Goal: Task Accomplishment & Management: Use online tool/utility

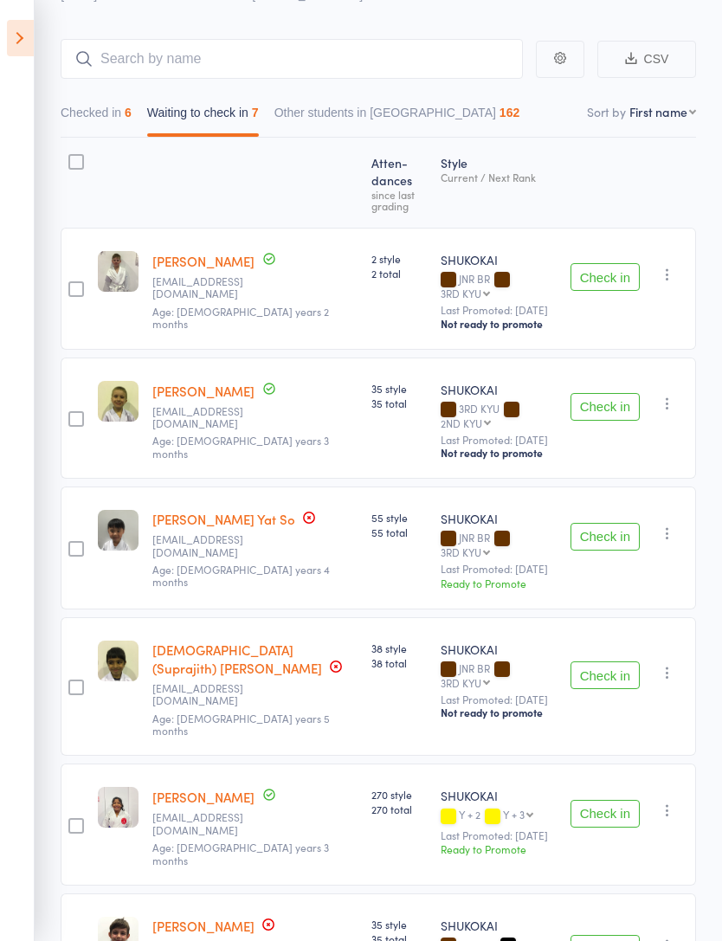
click at [31, 32] on icon at bounding box center [20, 38] width 27 height 36
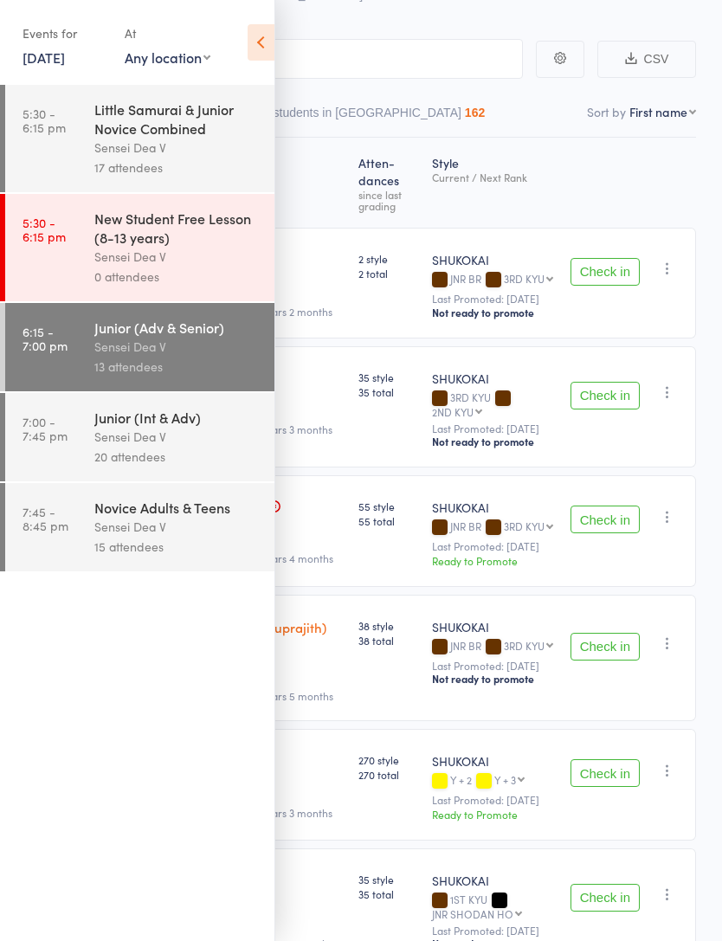
click at [131, 442] on div "Sensei Dea V" at bounding box center [176, 437] width 165 height 20
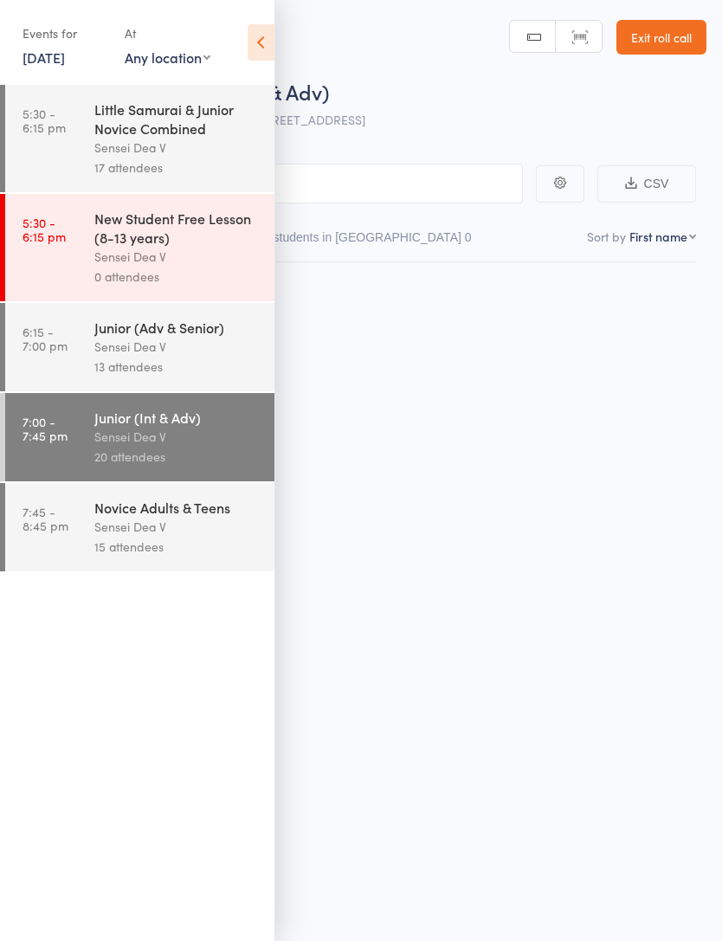
scroll to position [12, 0]
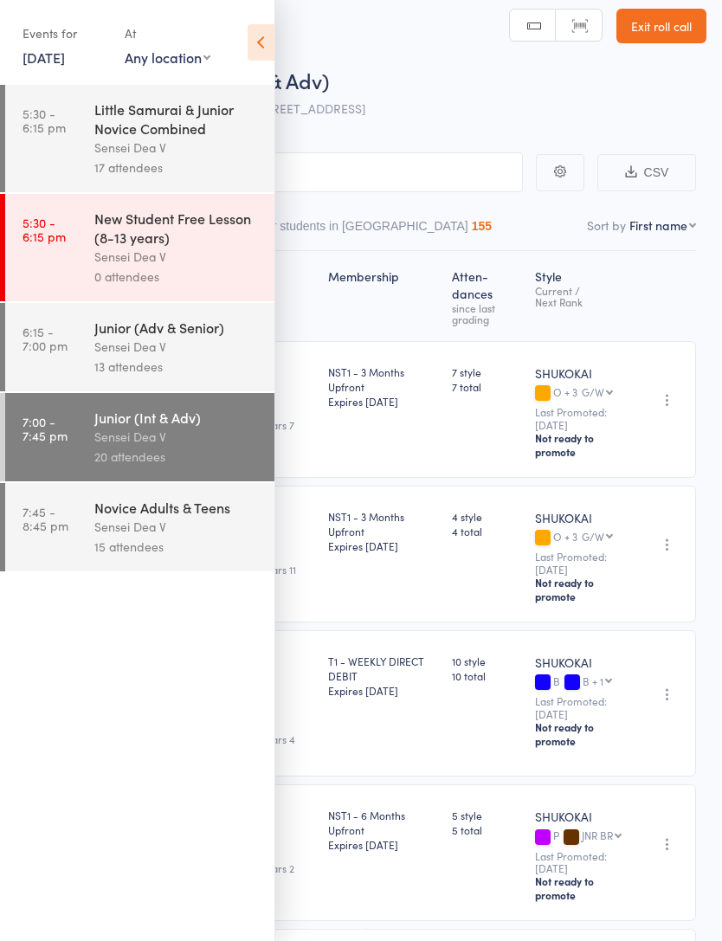
click at [256, 40] on icon at bounding box center [261, 42] width 27 height 36
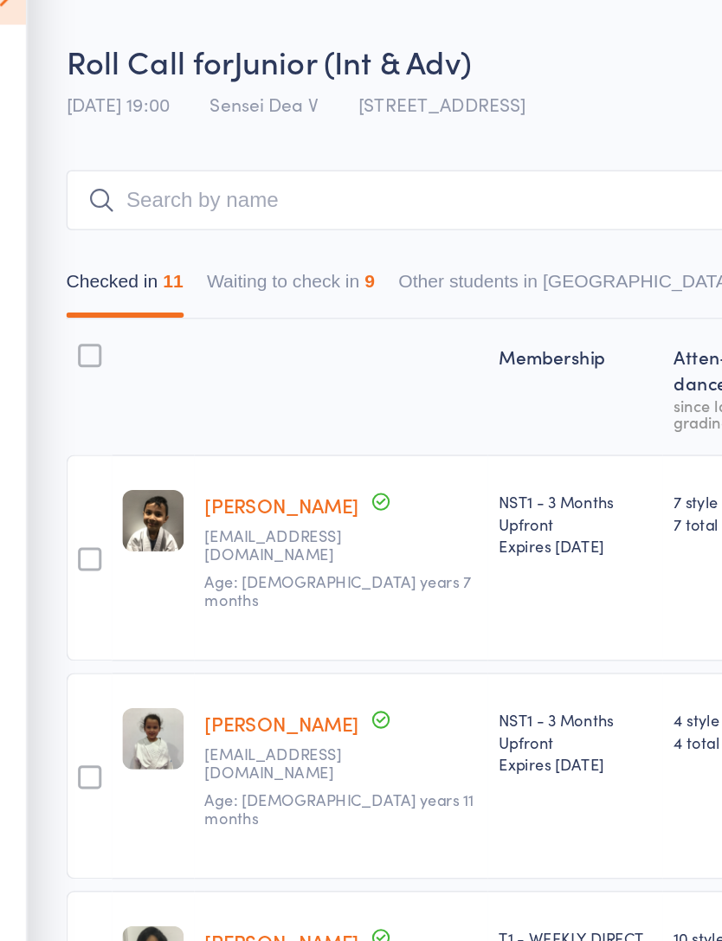
click at [220, 210] on button "Waiting to check in 9" at bounding box center [210, 230] width 112 height 40
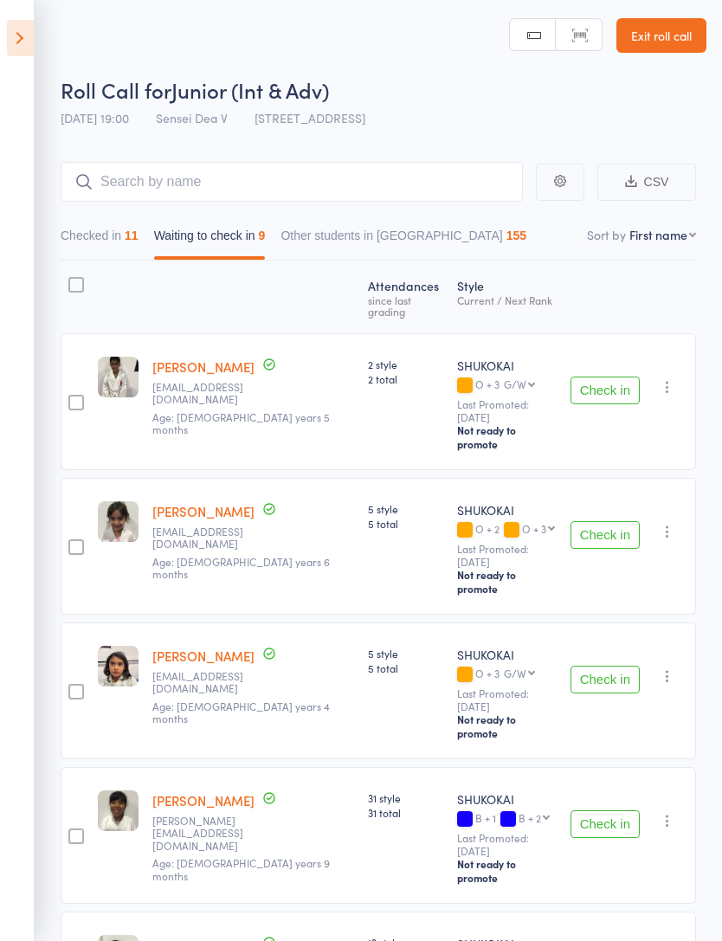
scroll to position [0, 0]
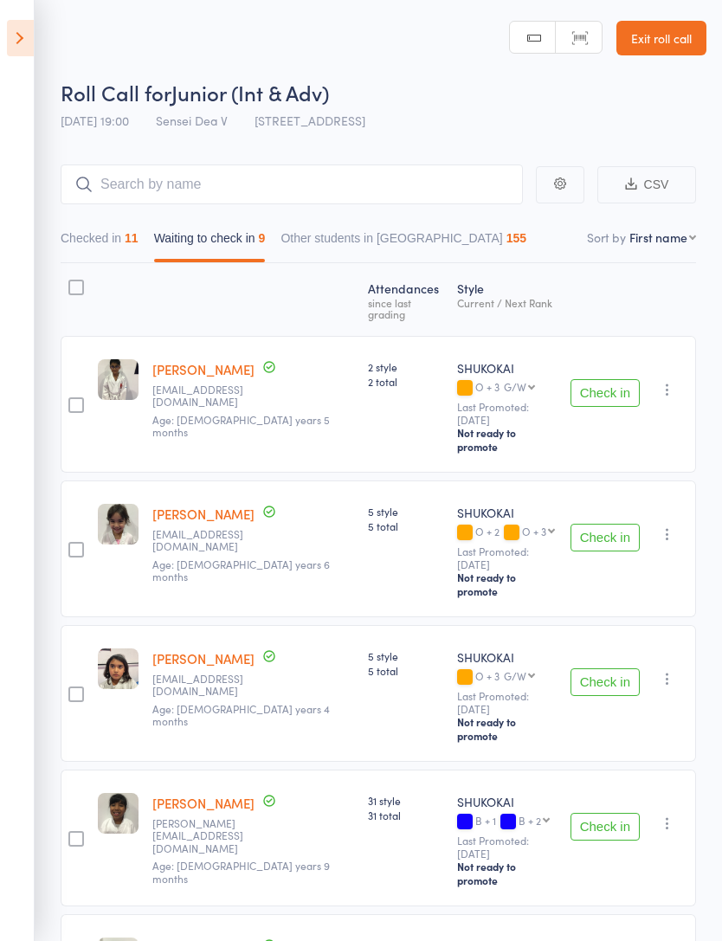
click at [122, 244] on button "Checked in 11" at bounding box center [100, 243] width 78 height 40
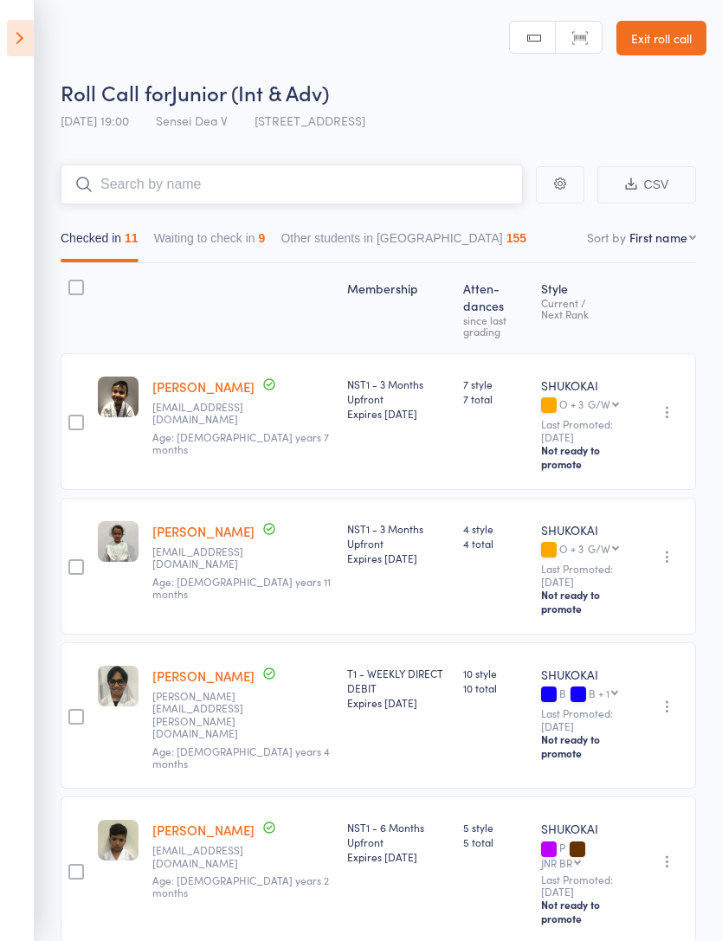
click at [261, 188] on input "search" at bounding box center [292, 185] width 462 height 40
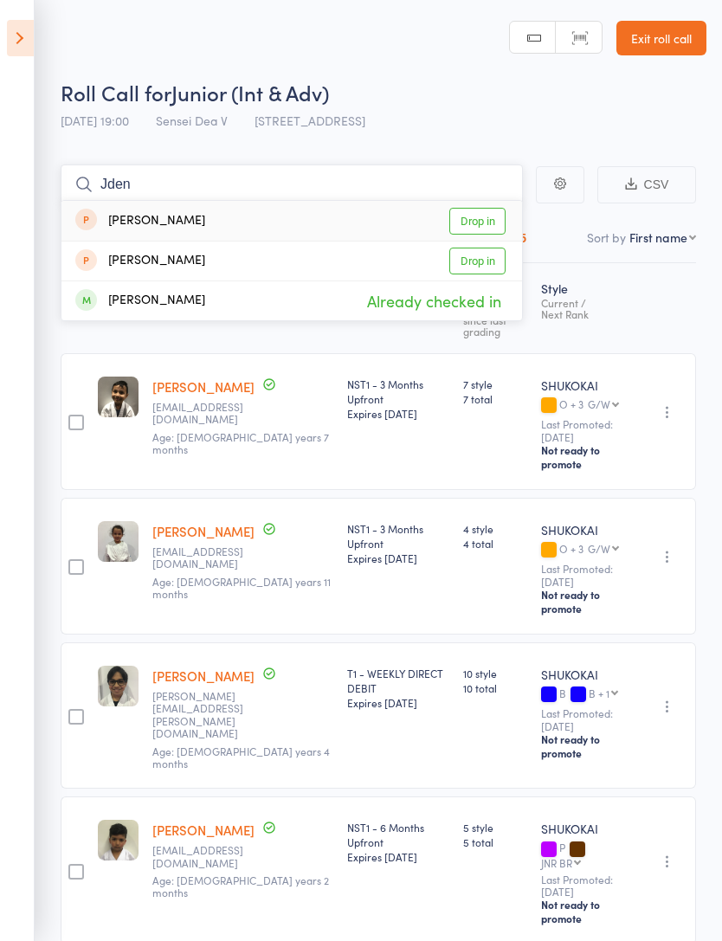
type input "Keen"
click at [245, 165] on input "Keen" at bounding box center [292, 185] width 462 height 40
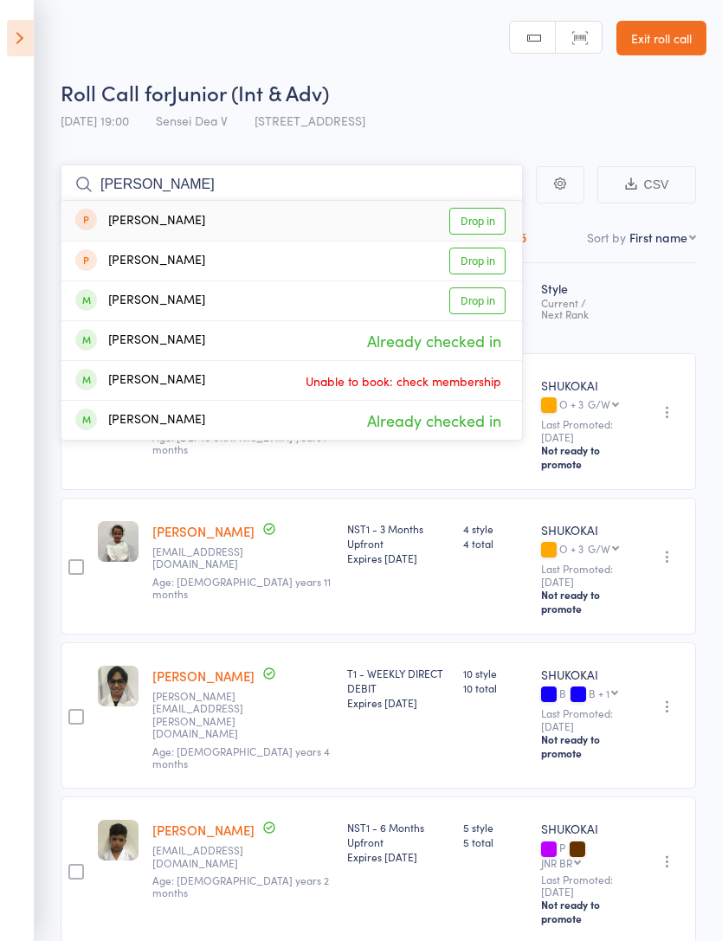
type input "J"
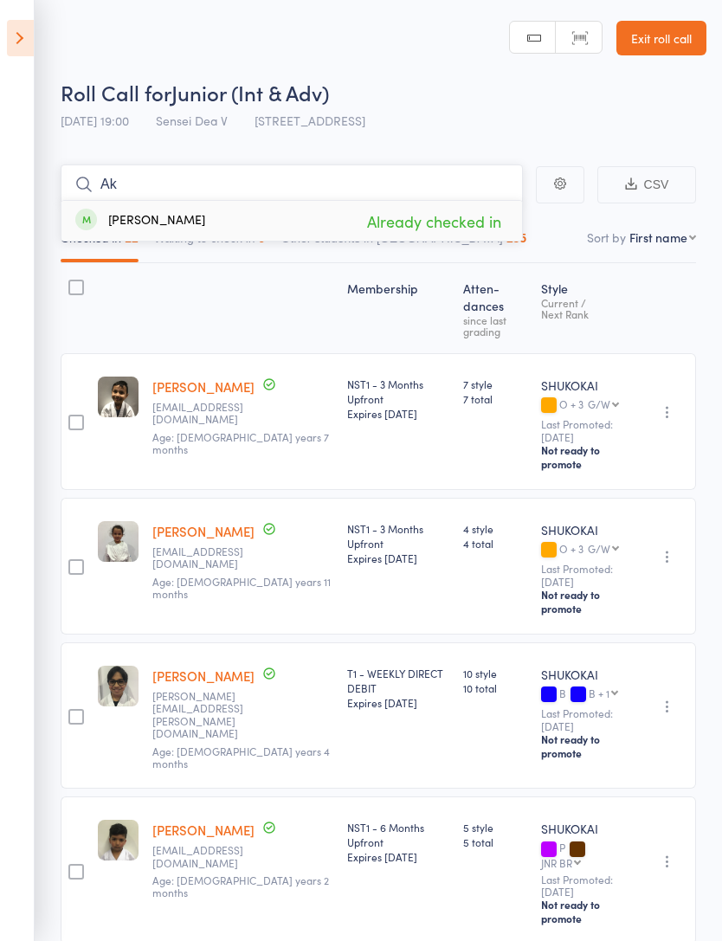
type input "A"
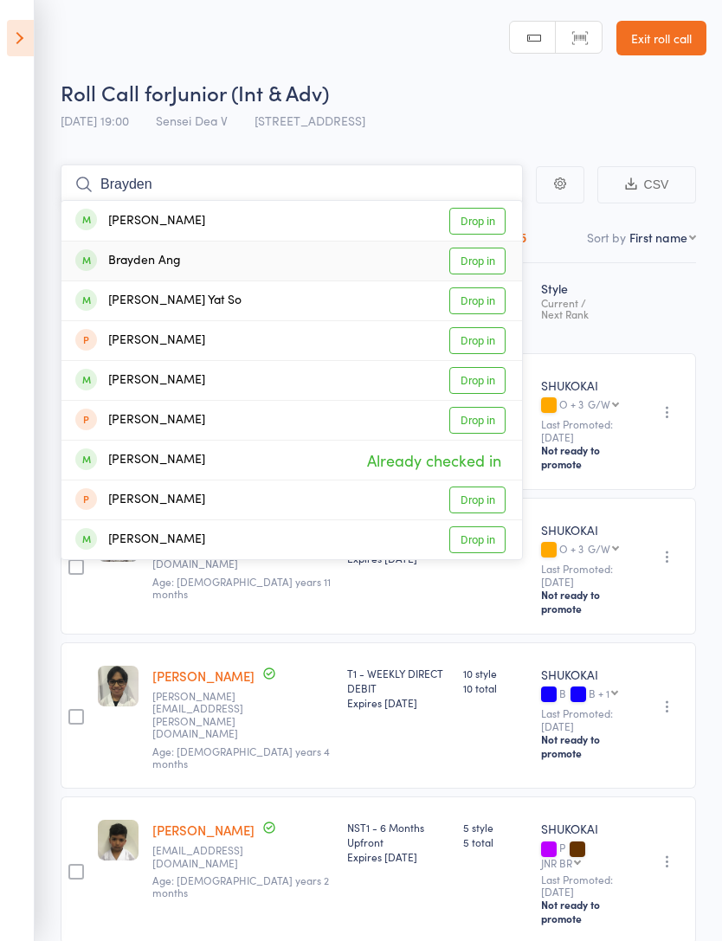
type input "Brayden"
click at [483, 258] on link "Drop in" at bounding box center [478, 261] width 56 height 27
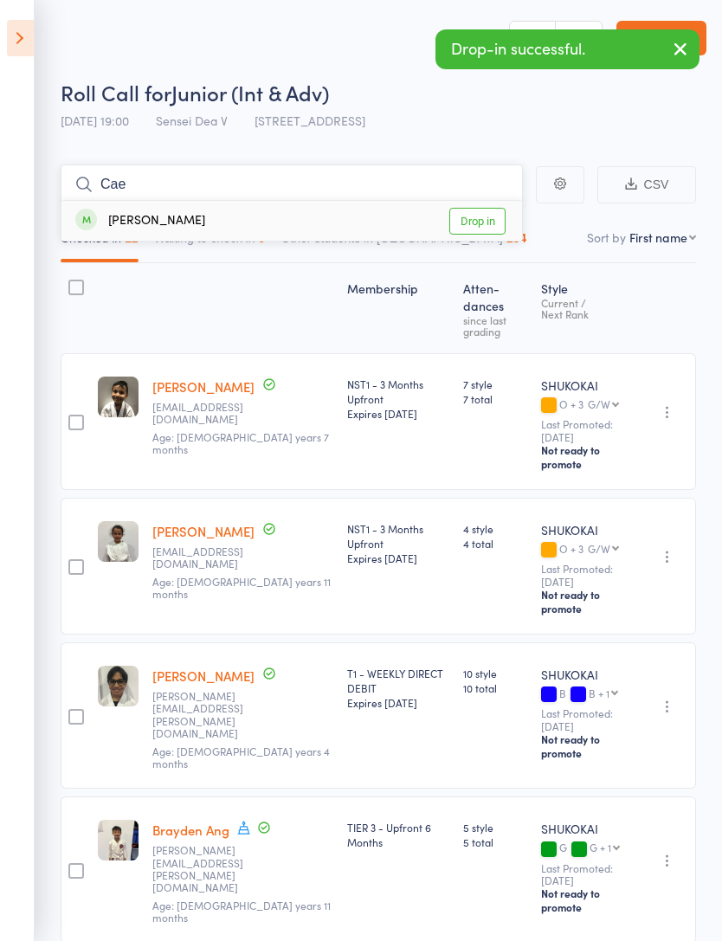
type input "Cae"
click at [487, 220] on link "Drop in" at bounding box center [478, 221] width 56 height 27
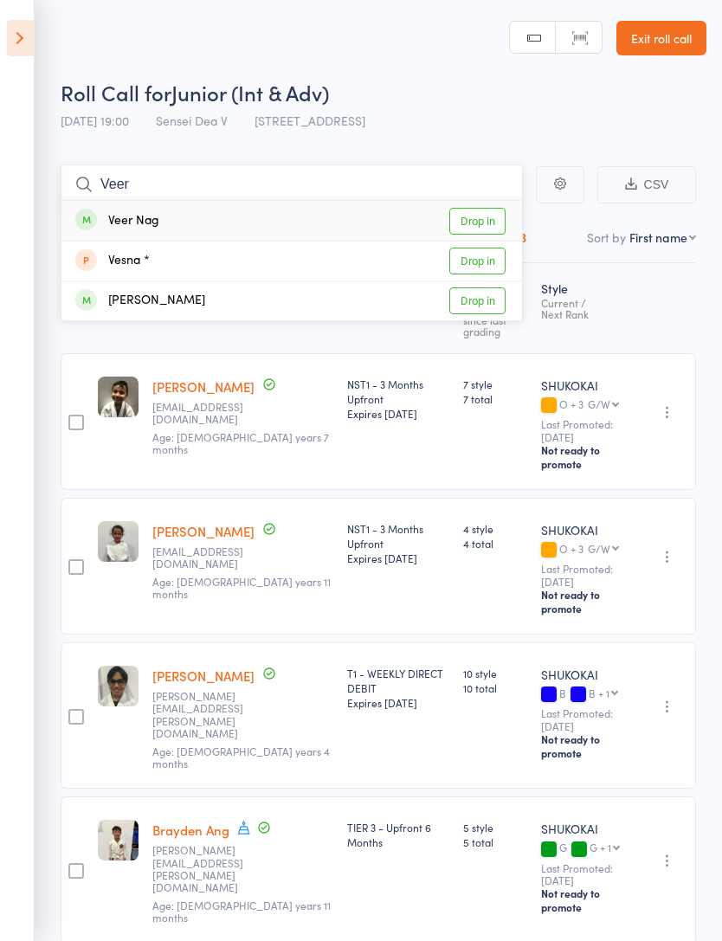
type input "Veer"
click at [469, 223] on link "Drop in" at bounding box center [478, 221] width 56 height 27
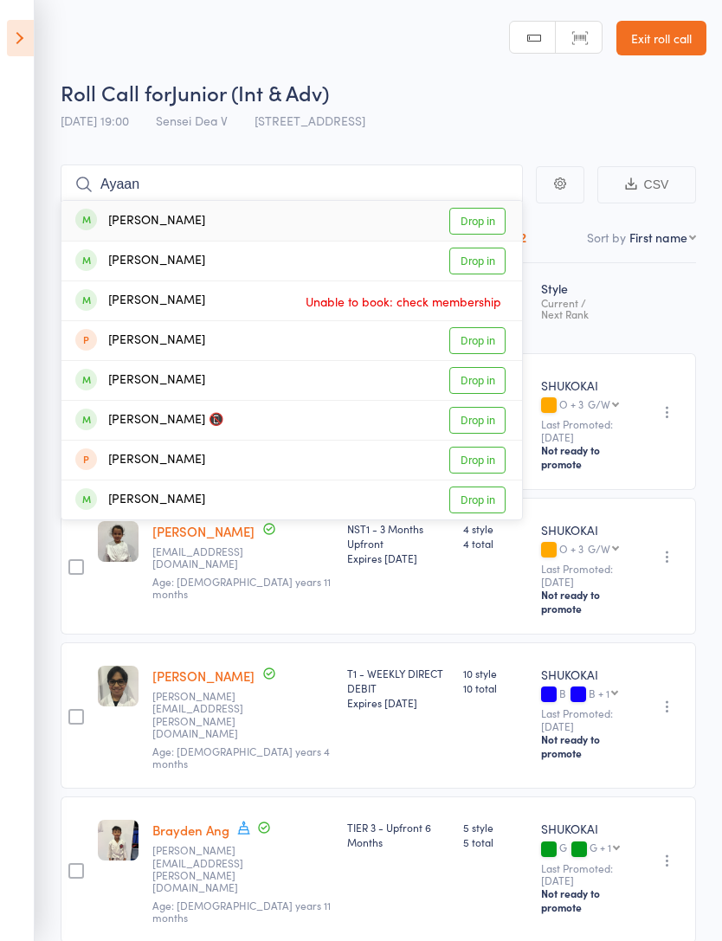
click at [509, 106] on div "Roll Call for Junior (Int & Adv)" at bounding box center [384, 92] width 646 height 29
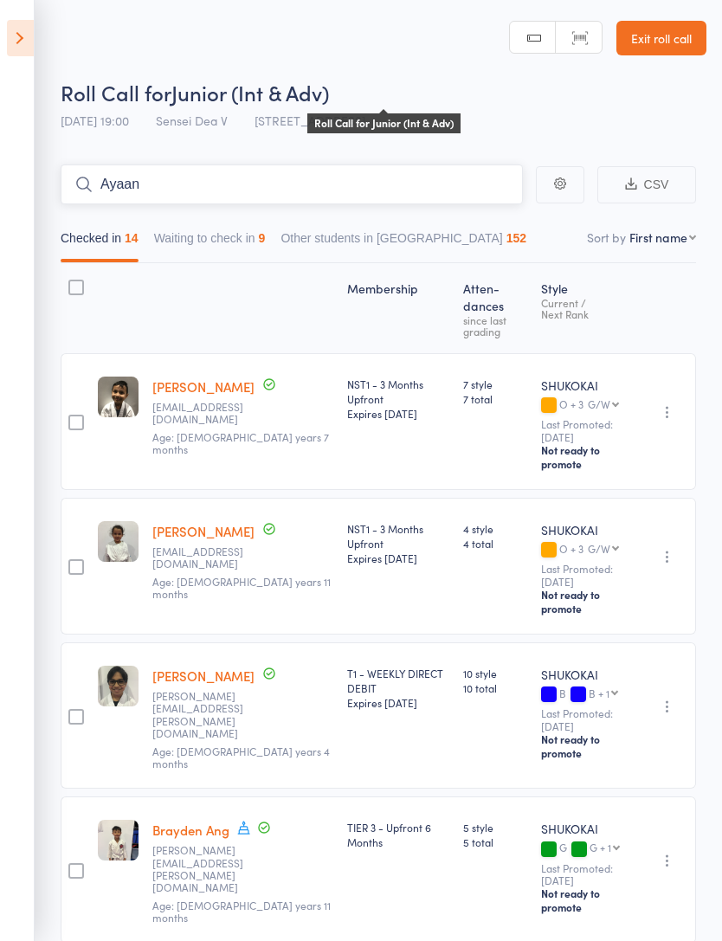
click at [211, 176] on input "Ayaan" at bounding box center [292, 185] width 462 height 40
click at [462, 180] on input "Ayaan" at bounding box center [292, 185] width 462 height 40
type input "A"
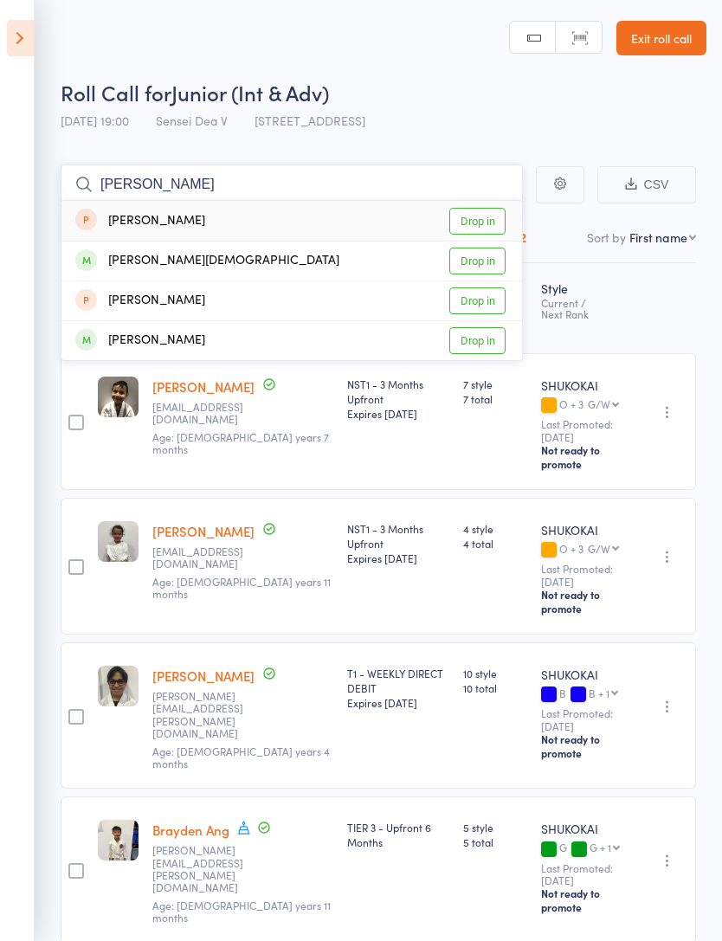
type input "[PERSON_NAME]"
click at [488, 268] on link "Drop in" at bounding box center [478, 261] width 56 height 27
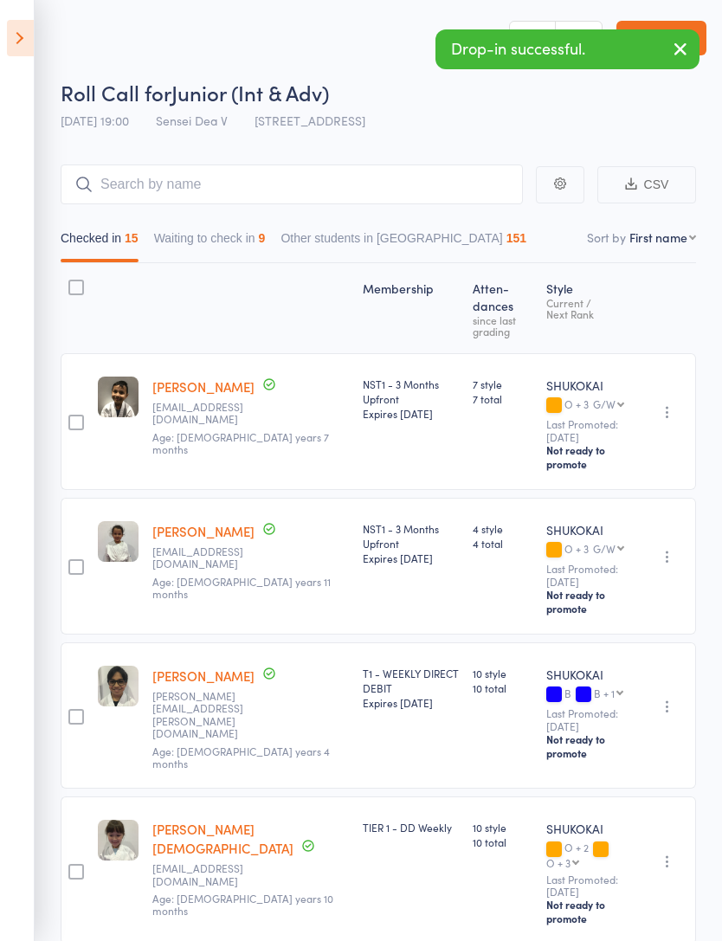
click at [682, 53] on icon "button" at bounding box center [680, 49] width 21 height 22
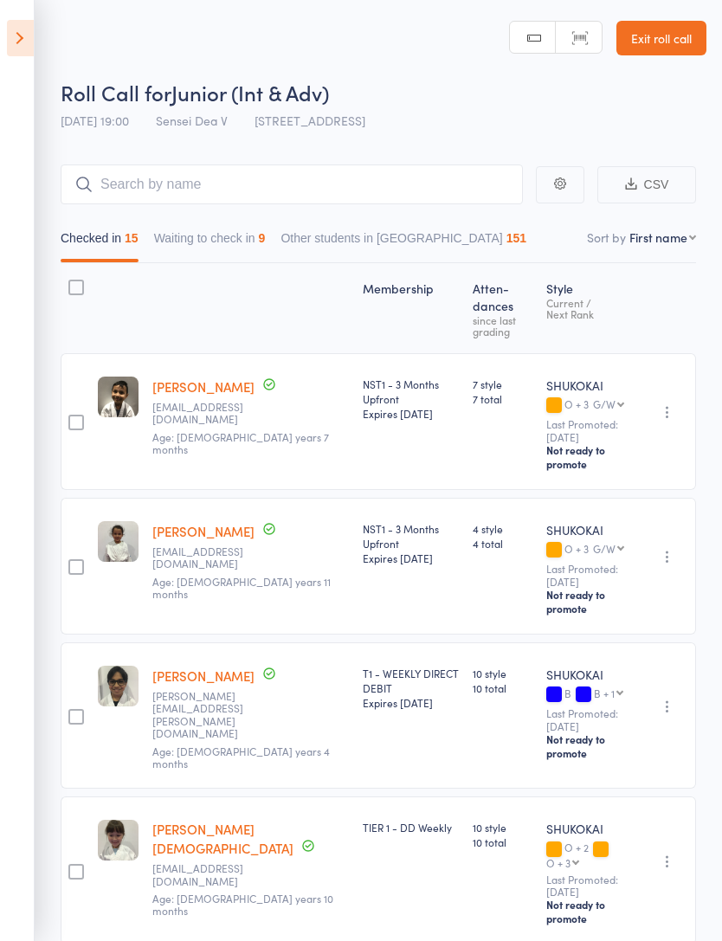
click at [198, 238] on button "Waiting to check in 9" at bounding box center [210, 243] width 112 height 40
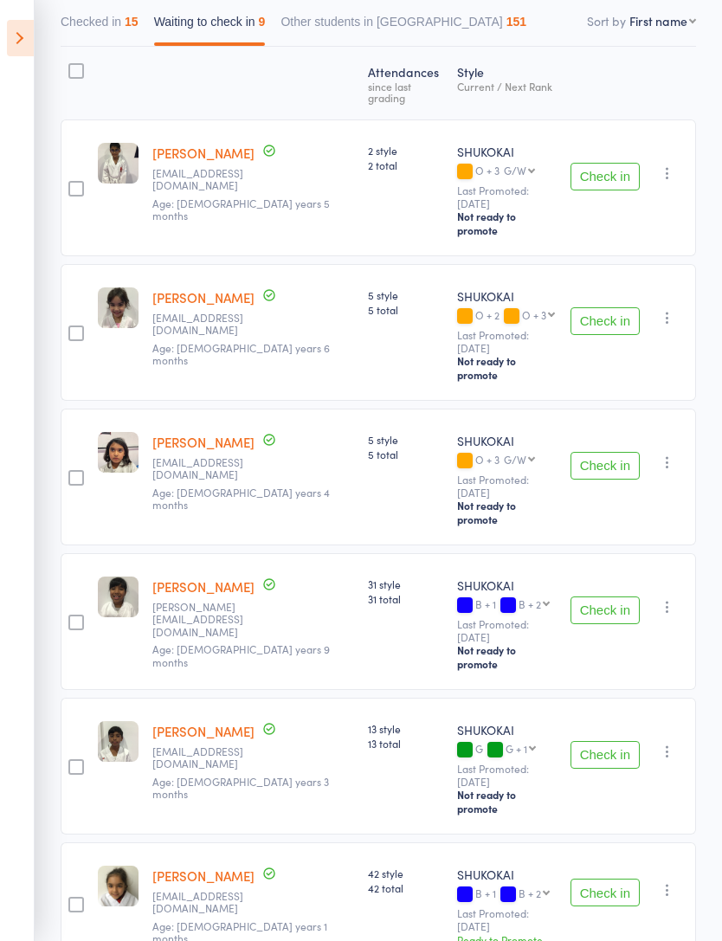
scroll to position [469, 0]
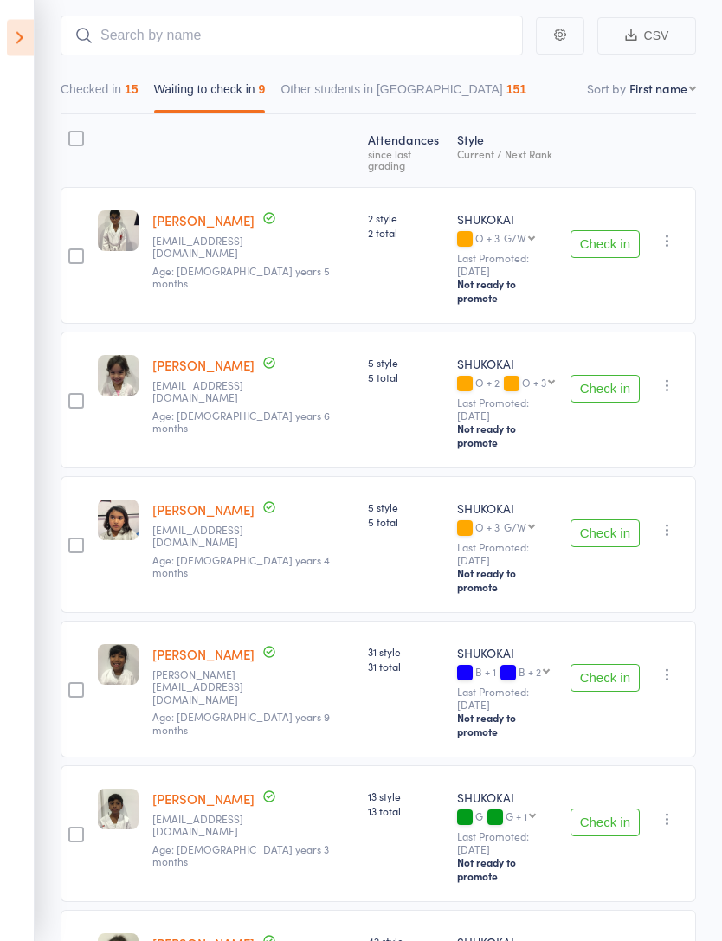
click at [118, 113] on button "Checked in 15" at bounding box center [100, 94] width 78 height 40
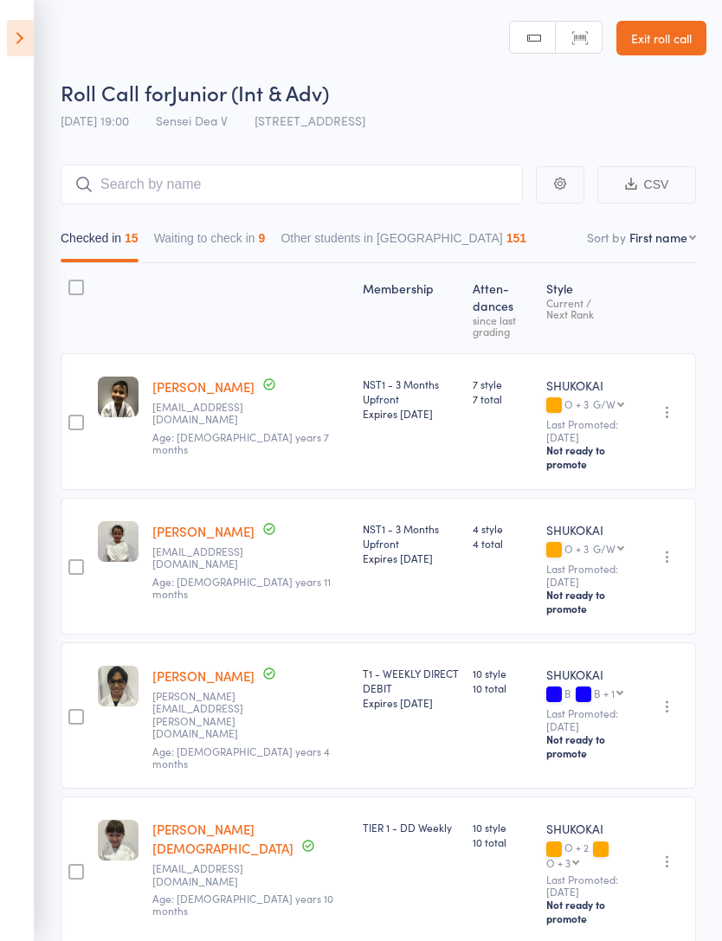
scroll to position [1, 0]
click at [442, 194] on input "search" at bounding box center [292, 184] width 462 height 40
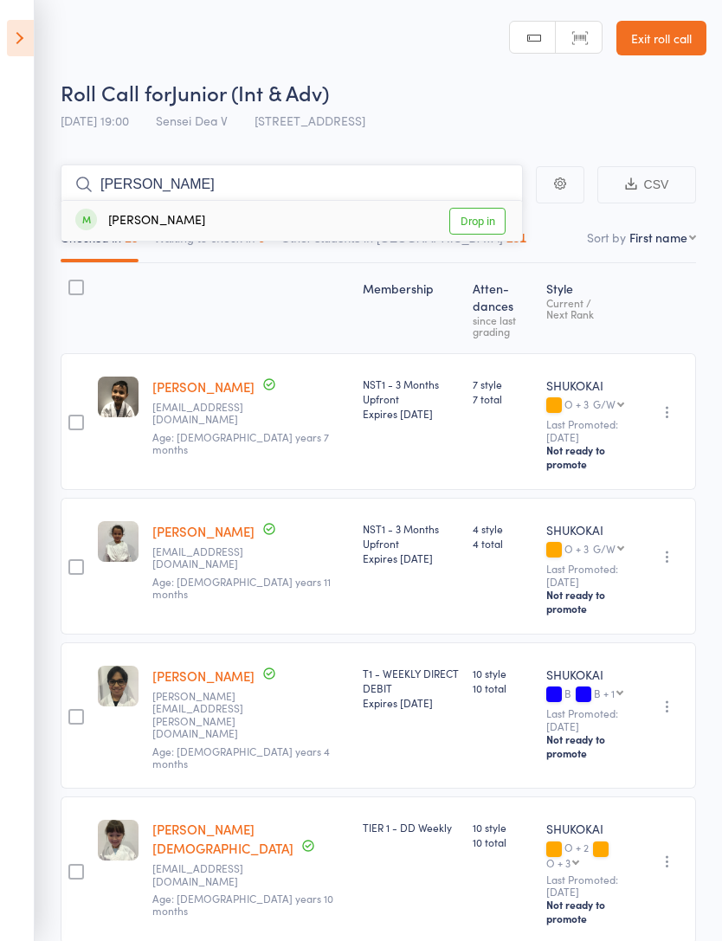
type input "[PERSON_NAME]"
click at [504, 231] on link "Drop in" at bounding box center [478, 221] width 56 height 27
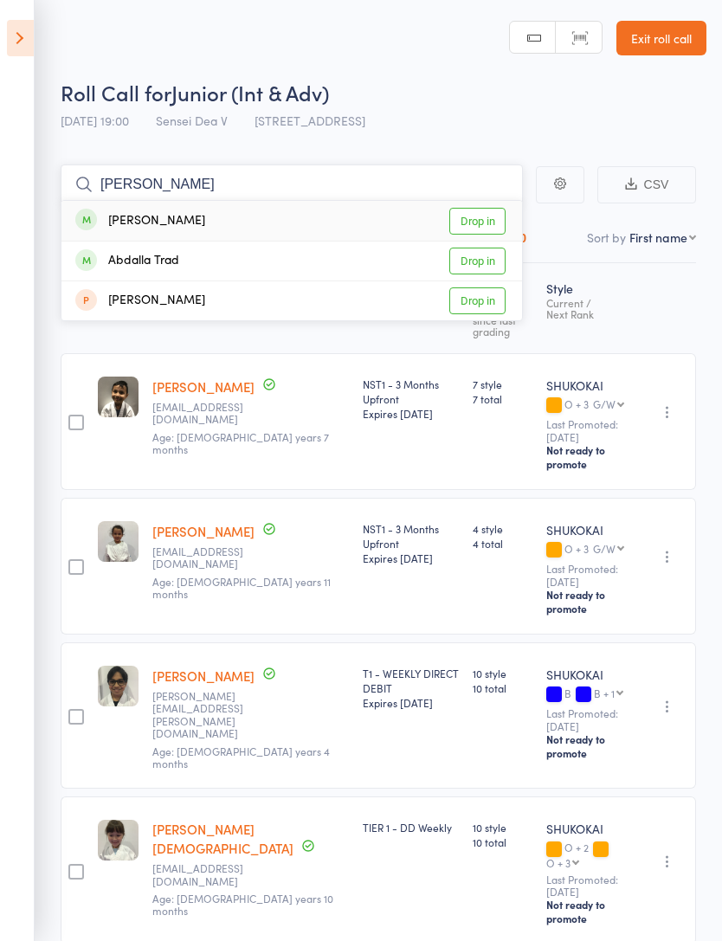
type input "[PERSON_NAME]"
click at [483, 219] on link "Drop in" at bounding box center [478, 221] width 56 height 27
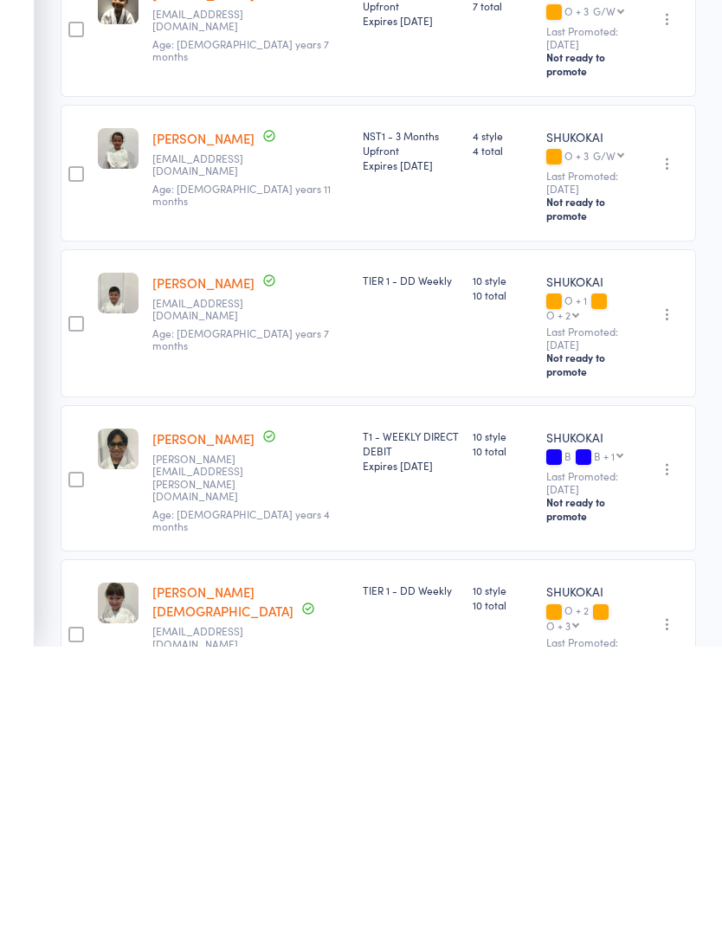
scroll to position [99, 0]
